Goal: Information Seeking & Learning: Learn about a topic

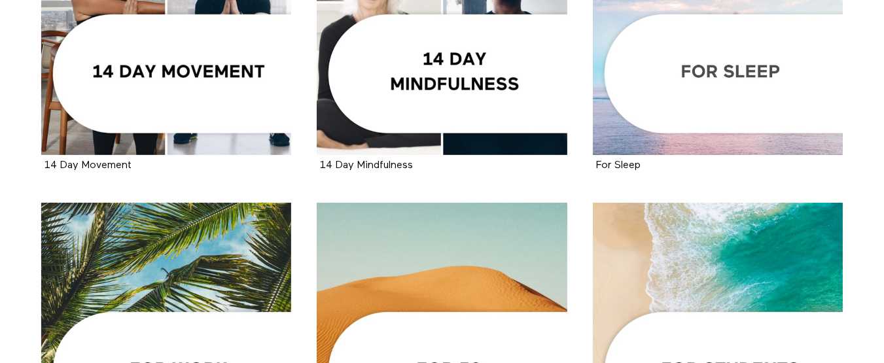
scroll to position [392, 0]
click at [678, 69] on div at bounding box center [718, 30] width 251 height 251
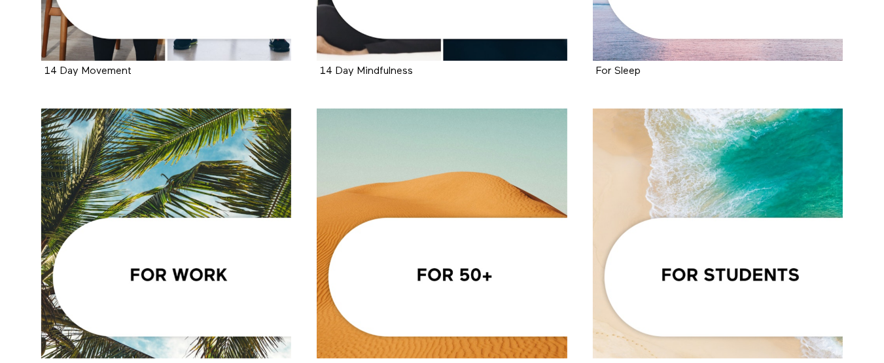
scroll to position [523, 0]
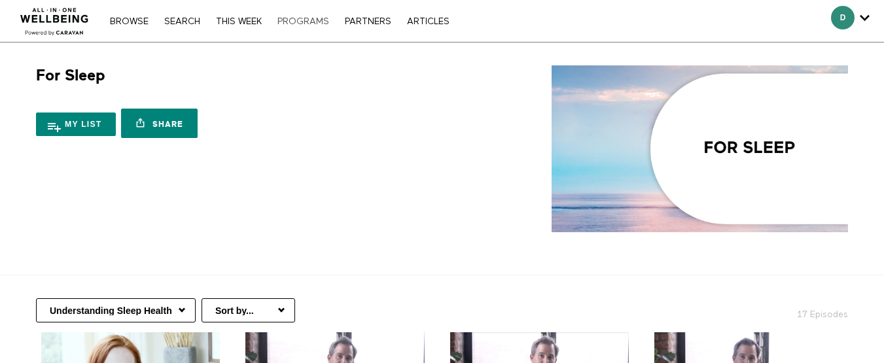
click at [316, 20] on link "PROGRAMS" at bounding box center [303, 21] width 65 height 9
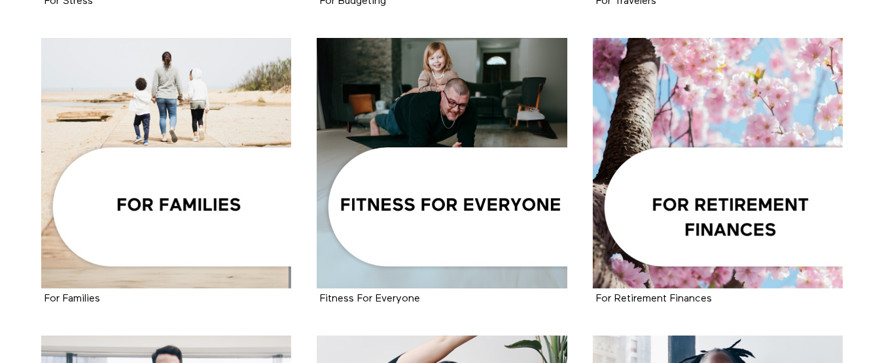
scroll to position [1177, 0]
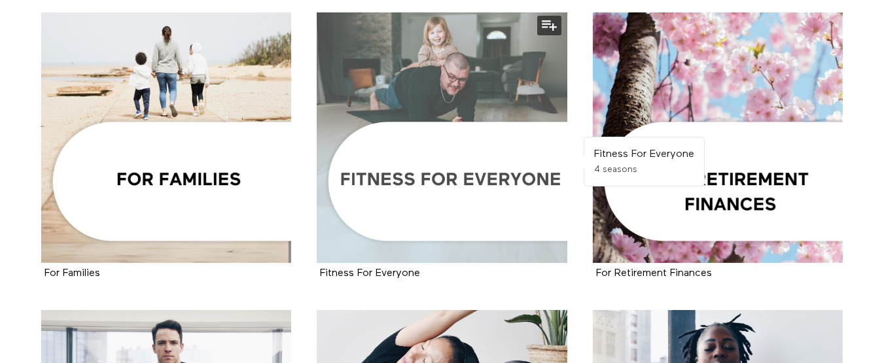
click at [462, 177] on div at bounding box center [442, 137] width 251 height 251
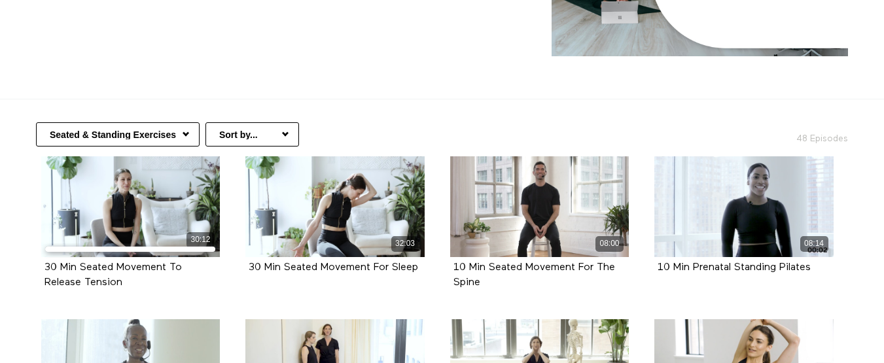
scroll to position [196, 0]
